Goal: Navigation & Orientation: Find specific page/section

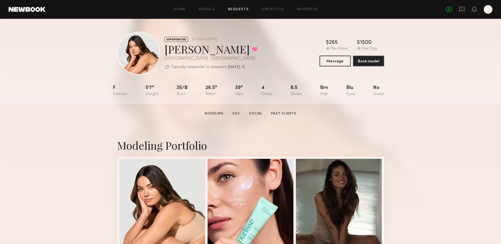
click at [236, 8] on link "Requests" at bounding box center [238, 9] width 21 height 3
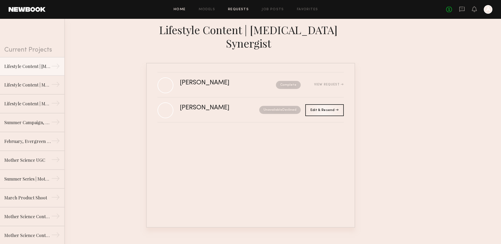
click at [184, 8] on link "Home" at bounding box center [179, 9] width 12 height 3
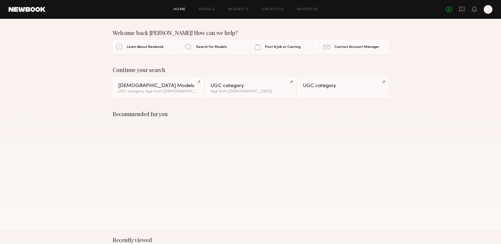
click at [238, 11] on div "Home Models Requests Job Posts Favorites Sign Out No fees up to $5,000 A" at bounding box center [268, 9] width 447 height 9
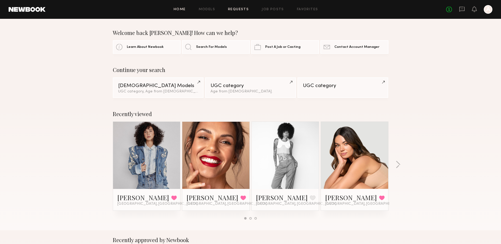
click at [239, 10] on link "Requests" at bounding box center [238, 9] width 21 height 3
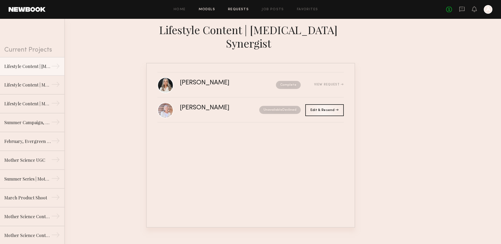
click at [210, 11] on link "Models" at bounding box center [207, 9] width 16 height 3
